Goal: Use online tool/utility: Utilize a website feature to perform a specific function

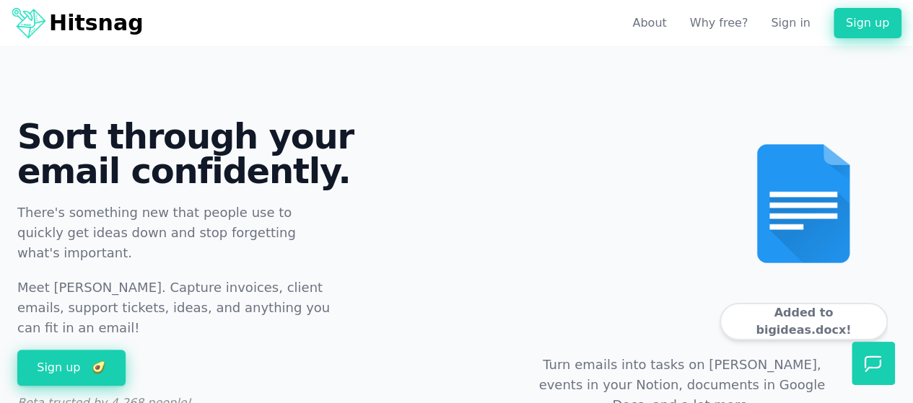
click at [829, 221] on div "Subject: Big ideas" at bounding box center [840, 222] width 22 height 2
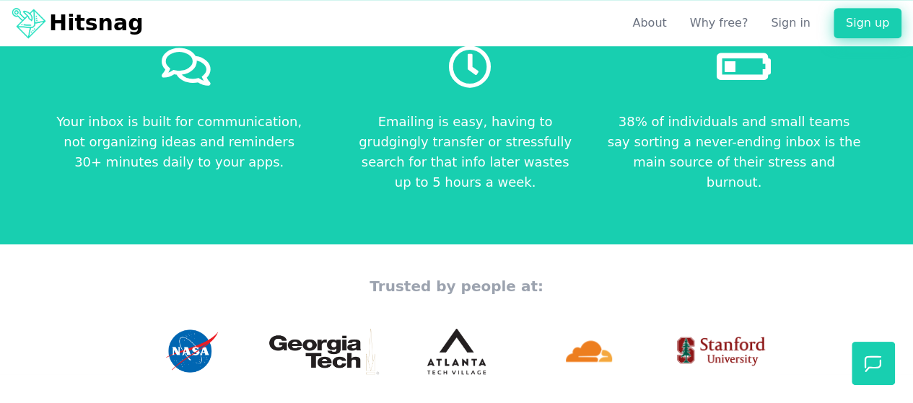
scroll to position [721, 0]
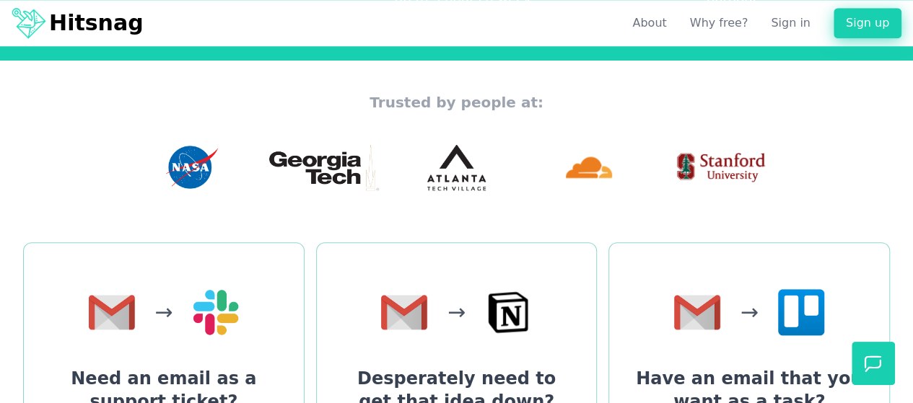
click at [606, 168] on img at bounding box center [589, 167] width 46 height 46
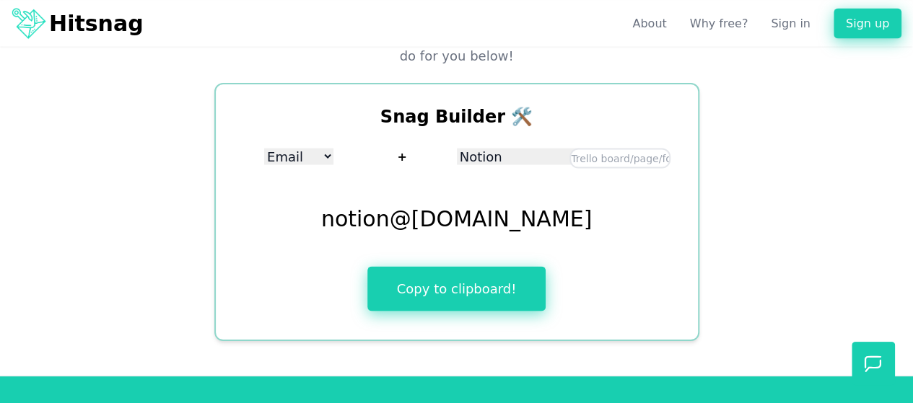
scroll to position [1371, 0]
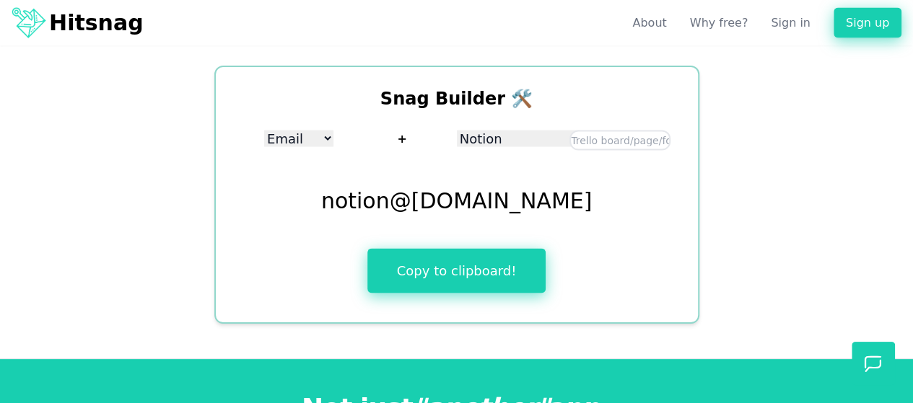
click at [586, 136] on input "text" at bounding box center [619, 141] width 101 height 20
click at [527, 136] on select "Notion Google Docs [PERSON_NAME]" at bounding box center [518, 139] width 123 height 17
click at [462, 131] on select "Notion Google Docs [PERSON_NAME]" at bounding box center [518, 139] width 123 height 17
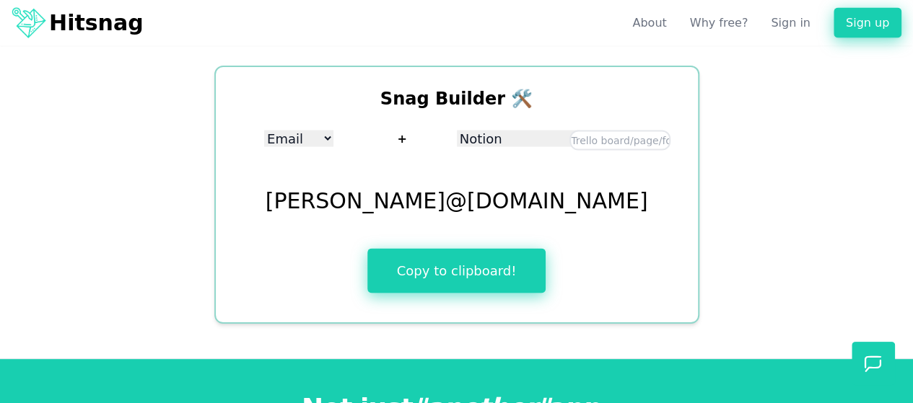
click at [522, 133] on select "Notion Google Docs [PERSON_NAME]" at bounding box center [518, 139] width 123 height 17
select select "gdocs"
click at [462, 131] on select "Notion Google Docs [PERSON_NAME]" at bounding box center [518, 139] width 123 height 17
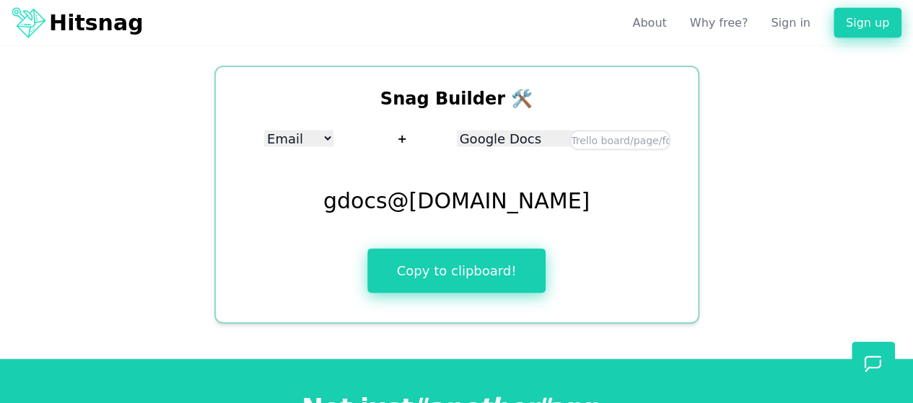
click at [595, 131] on input "text" at bounding box center [619, 141] width 101 height 20
click at [323, 132] on select "Email Discord" at bounding box center [298, 139] width 69 height 17
click at [276, 131] on select "Email Discord" at bounding box center [298, 139] width 69 height 17
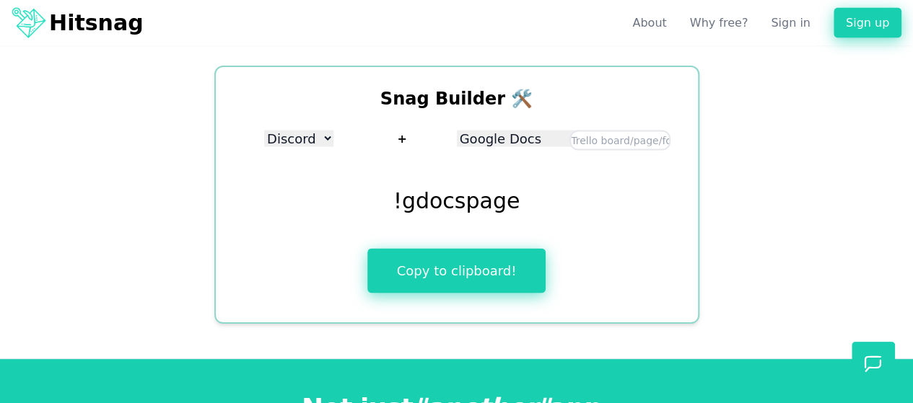
click at [511, 138] on select "Notion Google Docs [PERSON_NAME]" at bounding box center [518, 139] width 123 height 17
click at [302, 131] on select "Email Discord" at bounding box center [298, 139] width 69 height 17
select select "Email"
click at [276, 131] on select "Email Discord" at bounding box center [298, 139] width 69 height 17
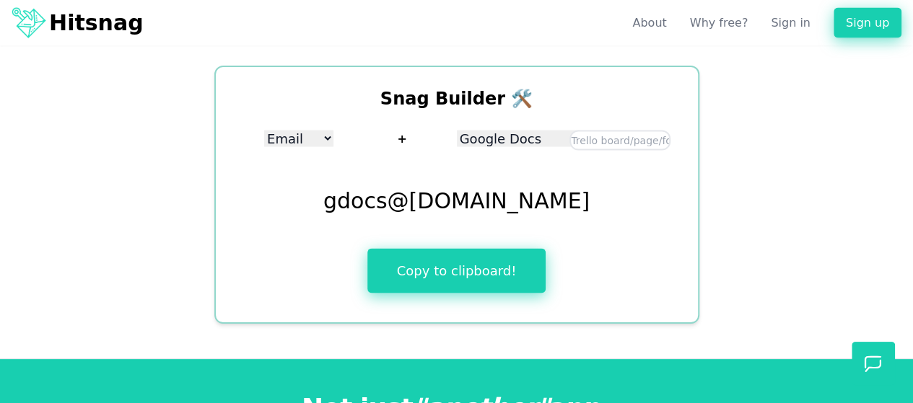
click at [524, 135] on select "Notion Google Docs [PERSON_NAME]" at bounding box center [518, 139] width 123 height 17
click at [462, 131] on select "Notion Google Docs [PERSON_NAME]" at bounding box center [518, 139] width 123 height 17
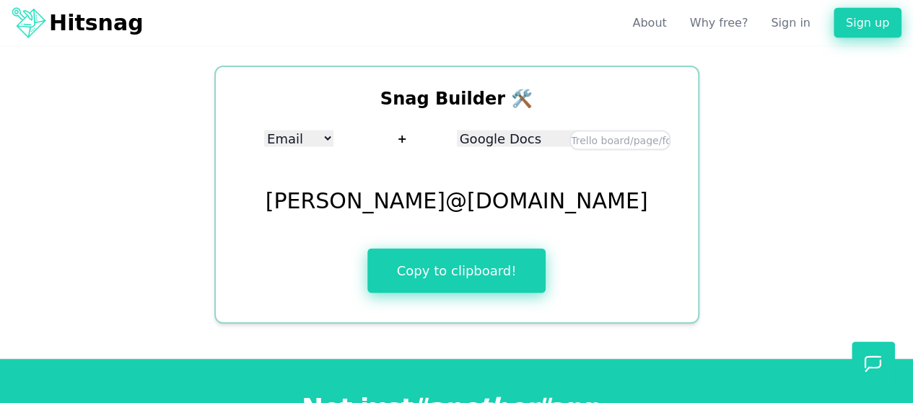
drag, startPoint x: 525, startPoint y: 126, endPoint x: 522, endPoint y: 134, distance: 8.4
click at [525, 131] on select "Notion Google Docs [PERSON_NAME]" at bounding box center [518, 139] width 123 height 17
select select "notion"
click at [462, 131] on select "Notion Google Docs [PERSON_NAME]" at bounding box center [518, 139] width 123 height 17
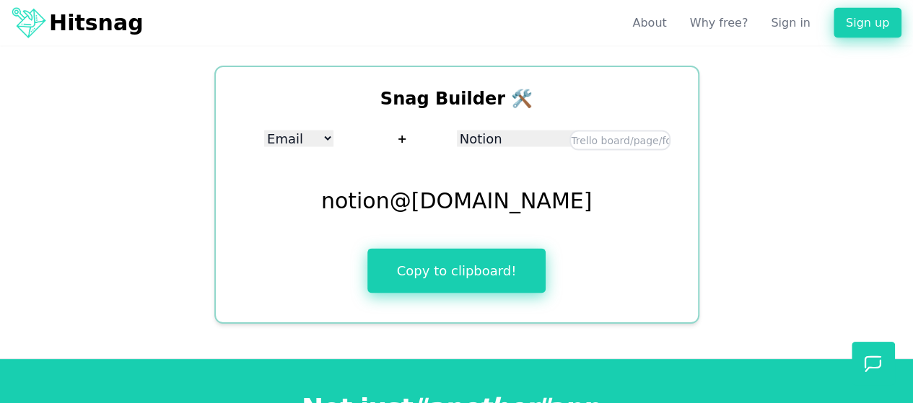
click at [646, 188] on div "Snag Builder 🛠 Email Discord + Notion Google Docs [PERSON_NAME] notion @[DOMAIN…" at bounding box center [456, 195] width 485 height 258
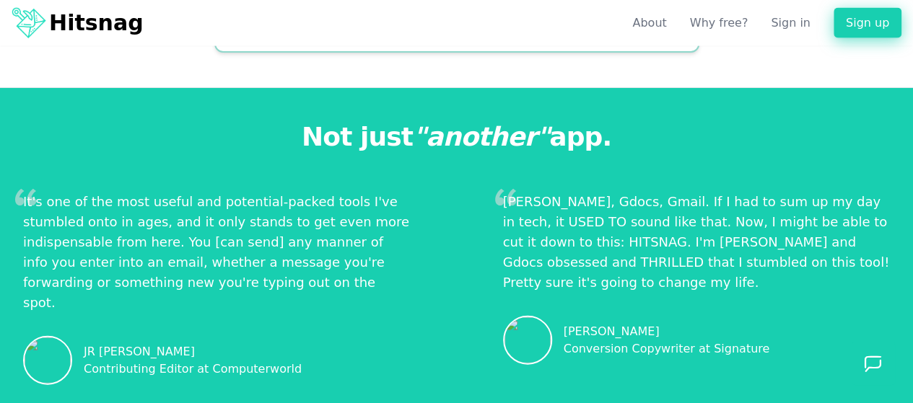
click at [263, 256] on p "It's one of the most useful and potential-packed tools I've stumbled onto in ag…" at bounding box center [216, 252] width 387 height 121
click at [165, 220] on p "It's one of the most useful and potential-packed tools I've stumbled onto in ag…" at bounding box center [216, 252] width 387 height 121
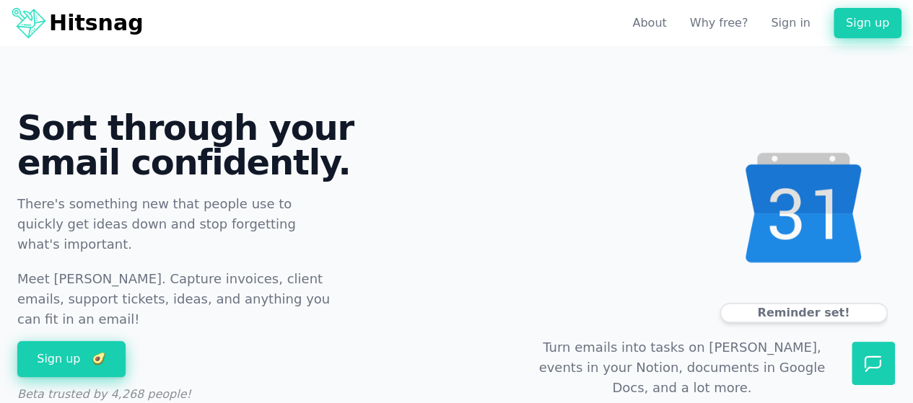
click at [359, 204] on link "Sort through your email confidently. There's something new that people use to q…" at bounding box center [231, 219] width 428 height 219
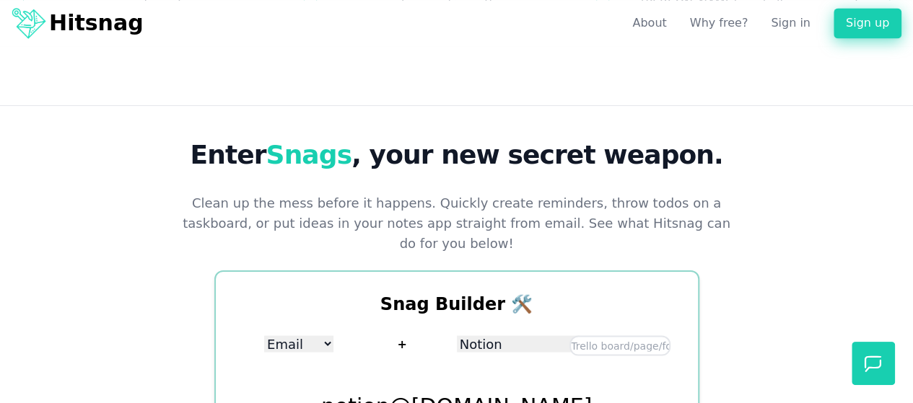
scroll to position [1299, 0]
